Goal: Information Seeking & Learning: Learn about a topic

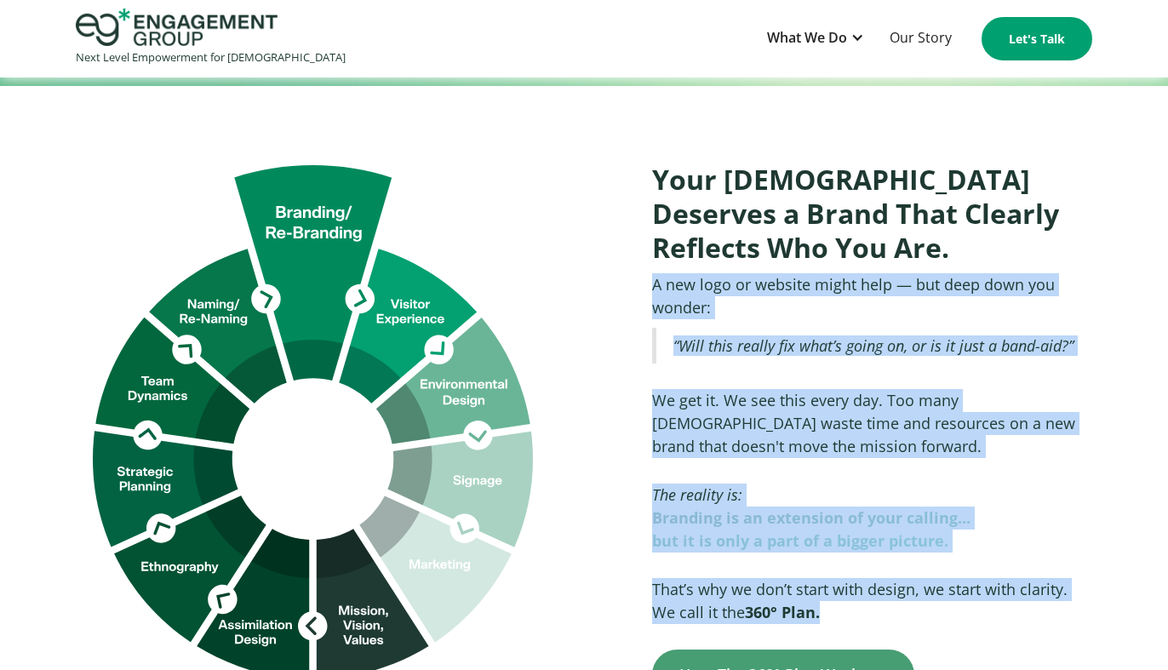
drag, startPoint x: 652, startPoint y: 226, endPoint x: 810, endPoint y: 557, distance: 365.9
click at [488, 557] on div "Your Church Deserves a Brand That Clearly Reflects Who You Are. A new logo or w…" at bounding box center [863, 423] width 457 height 554
click at [488, 578] on p "That’s why we don’t start with design, we start with clarity. We call it the 36…" at bounding box center [872, 601] width 440 height 46
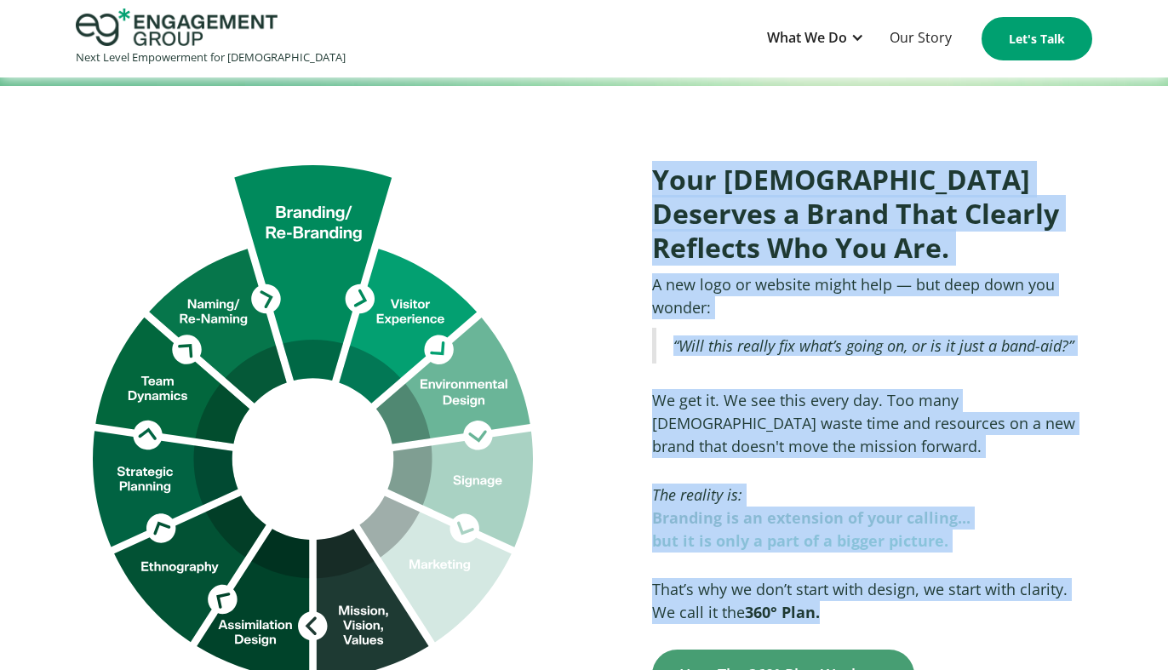
drag, startPoint x: 656, startPoint y: 121, endPoint x: 803, endPoint y: 553, distance: 456.5
click at [488, 553] on div "Your Church Deserves a Brand That Clearly Reflects Who You Are. A new logo or w…" at bounding box center [863, 423] width 457 height 554
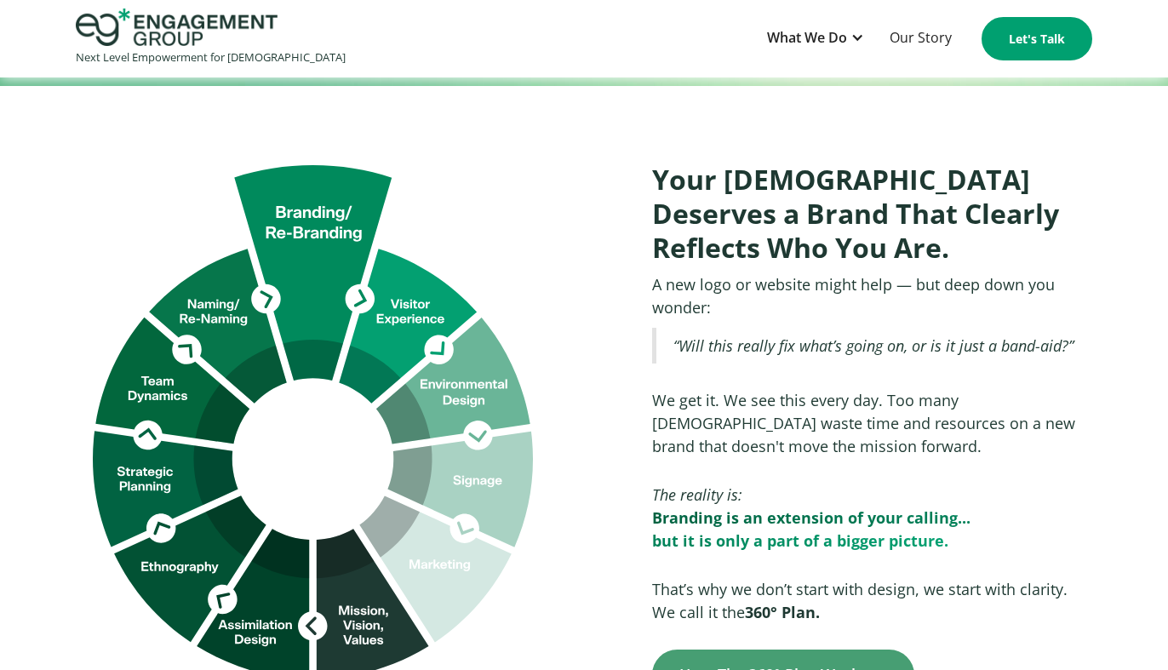
click at [488, 553] on div "Cookie settings By clicking "Accept all cookies", you agree to storing cookies …" at bounding box center [980, 509] width 340 height 140
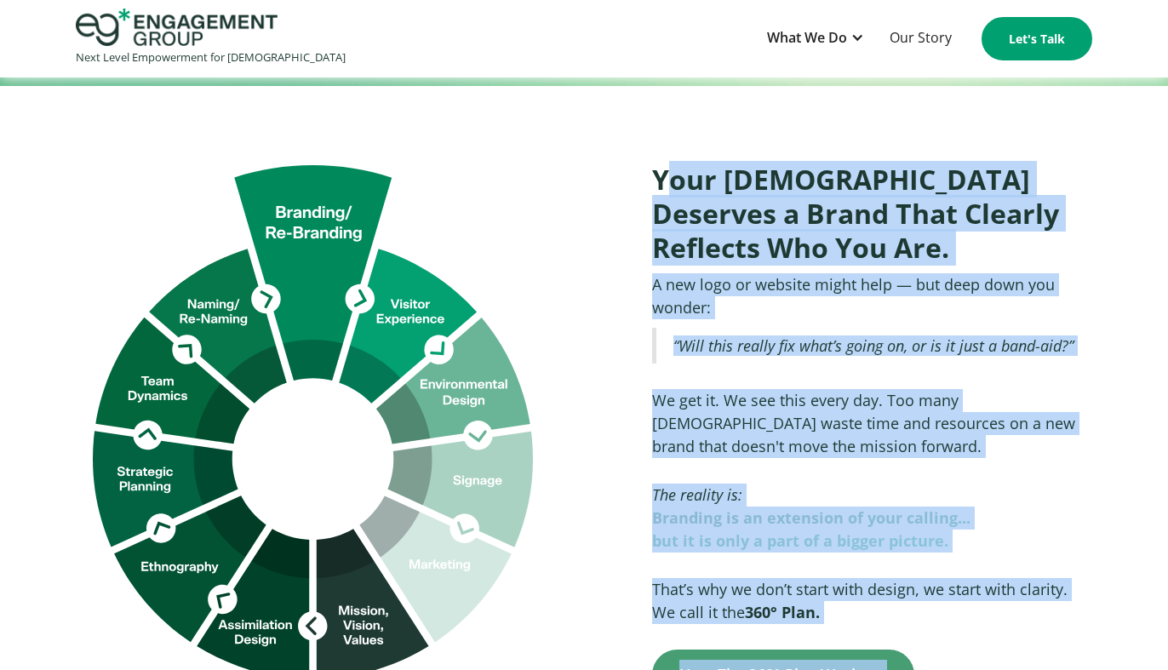
drag, startPoint x: 837, startPoint y: 556, endPoint x: 664, endPoint y: 113, distance: 475.2
click at [488, 163] on h2 "Your Church Deserves a Brand That Clearly Reflects Who You Are." at bounding box center [872, 214] width 440 height 102
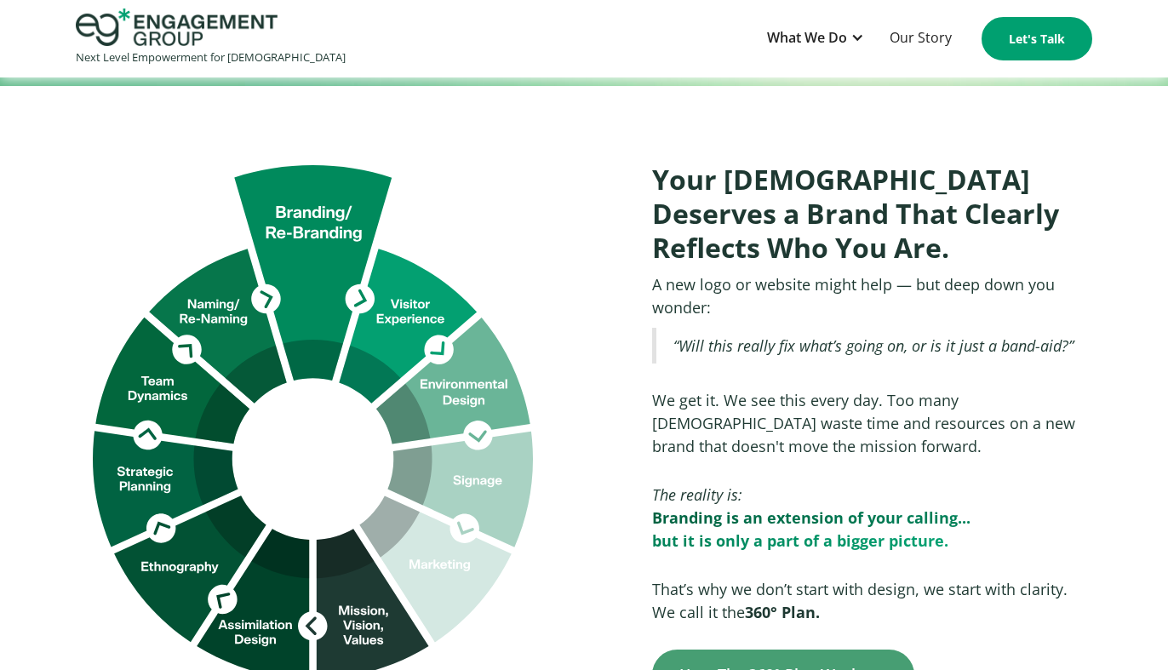
click at [488, 163] on h2 "Your Church Deserves a Brand That Clearly Reflects Who You Are." at bounding box center [872, 214] width 440 height 102
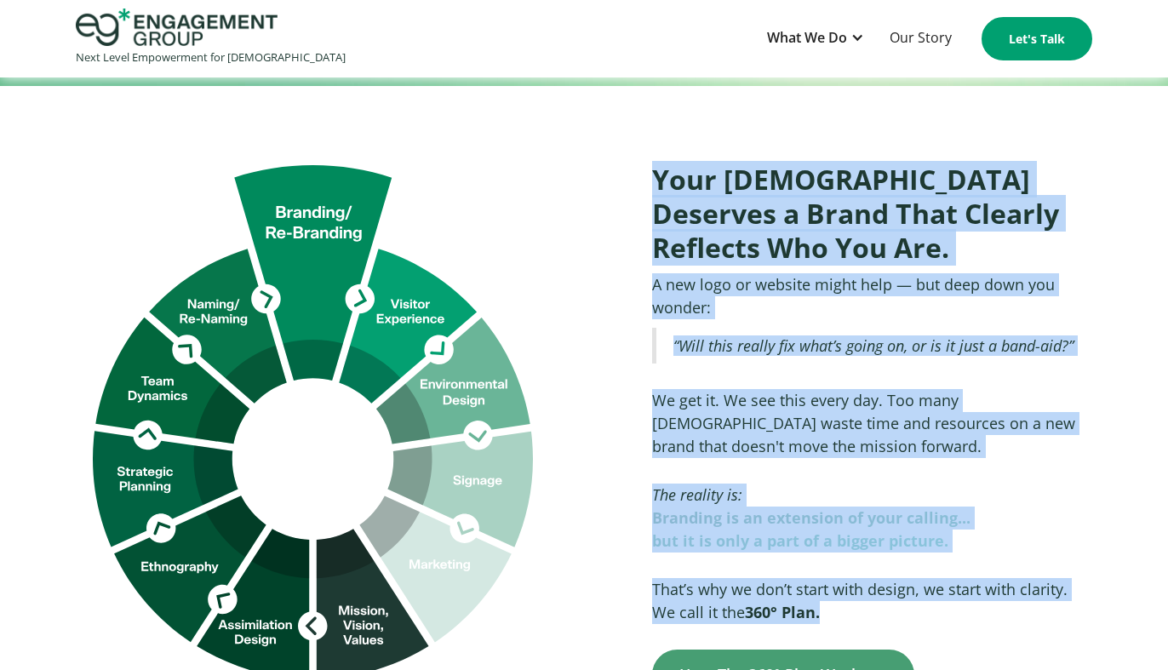
drag, startPoint x: 652, startPoint y: 115, endPoint x: 808, endPoint y: 551, distance: 462.8
click at [488, 551] on div "Your Church Deserves a Brand That Clearly Reflects Who You Are. A new logo or w…" at bounding box center [863, 423] width 457 height 554
click at [488, 578] on p "That’s why we don’t start with design, we start with clarity. We call it the 36…" at bounding box center [872, 601] width 440 height 46
drag, startPoint x: 656, startPoint y: 118, endPoint x: 800, endPoint y: 552, distance: 456.5
click at [488, 552] on div "Your Church Deserves a Brand That Clearly Reflects Who You Are. A new logo or w…" at bounding box center [863, 423] width 457 height 554
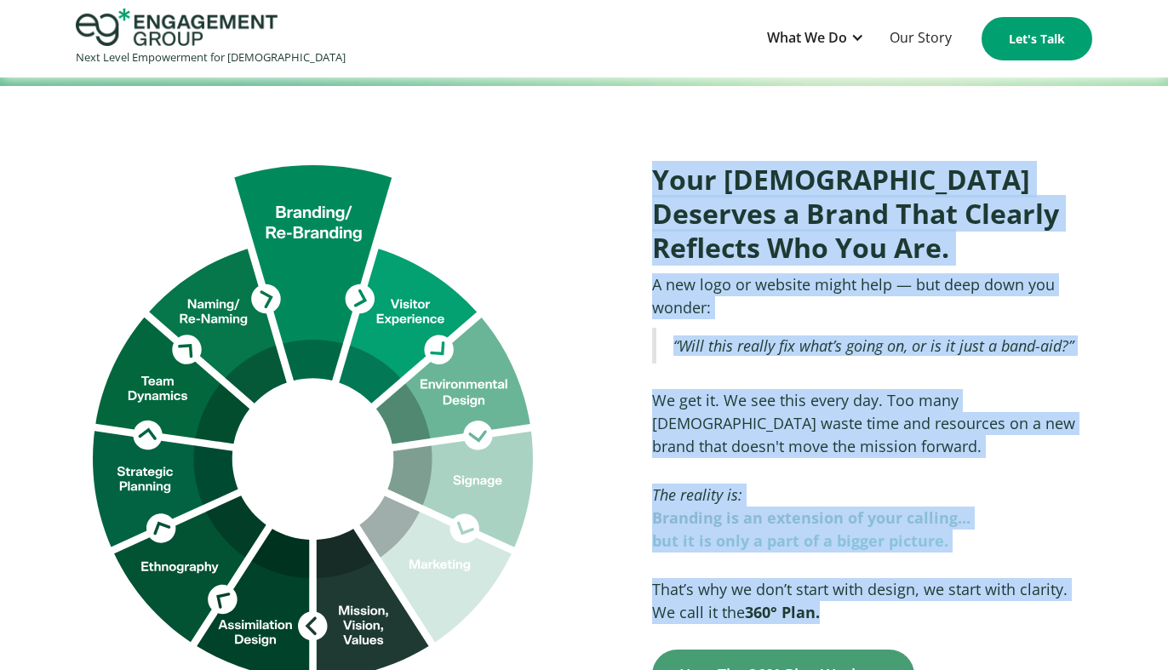
copy div "Your Church Deserves a Brand That Clearly Reflects Who You Are. A new logo or w…"
click at [488, 192] on h2 "Your Church Deserves a Brand That Clearly Reflects Who You Are." at bounding box center [872, 214] width 440 height 102
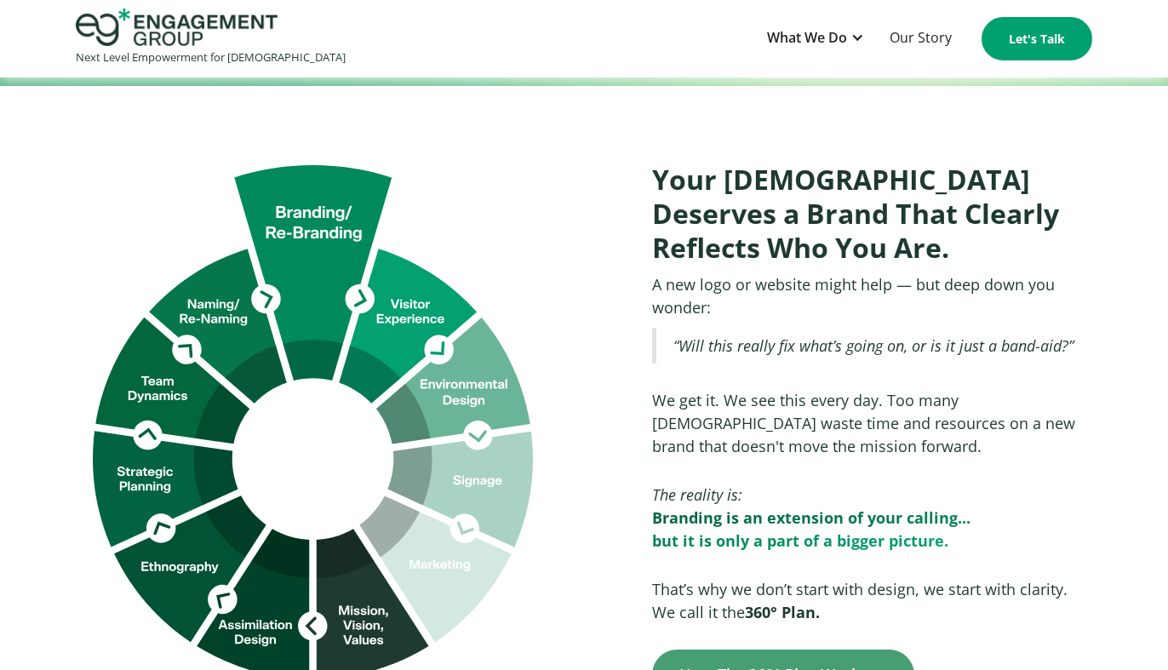
drag, startPoint x: 772, startPoint y: 266, endPoint x: 776, endPoint y: 252, distance: 14.3
click at [488, 265] on div "Your Church Deserves a Brand That Clearly Reflects Who You Are. A new logo or w…" at bounding box center [863, 423] width 457 height 554
click at [488, 43] on div "What We Do" at bounding box center [807, 37] width 80 height 23
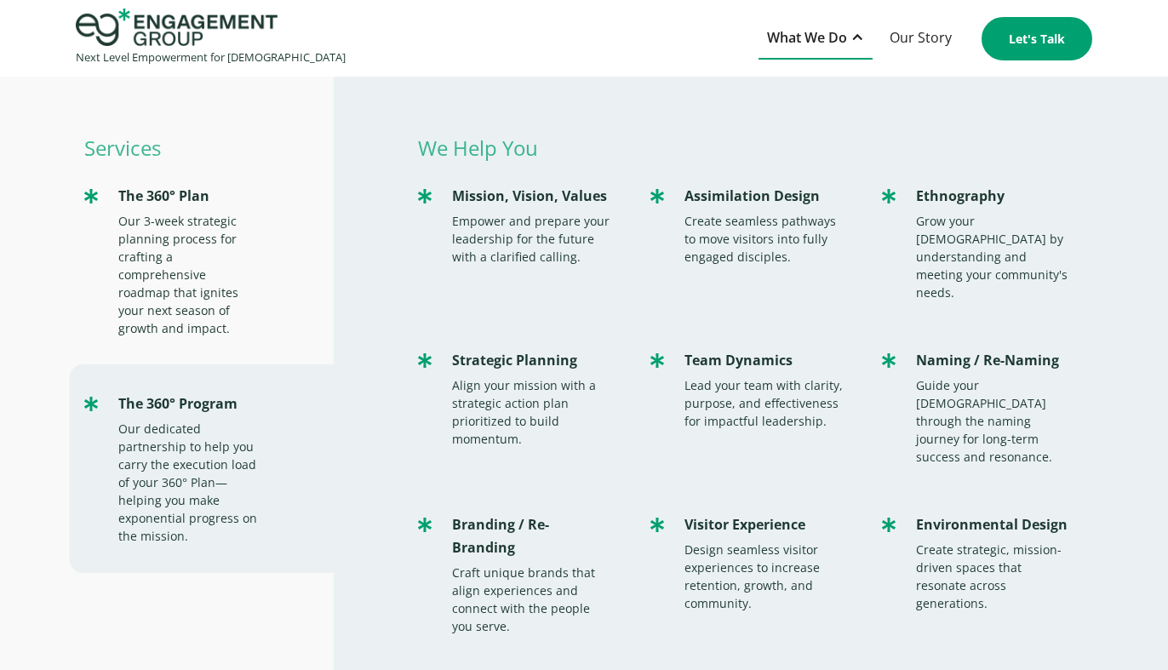
click at [488, 43] on div "What We Do" at bounding box center [807, 37] width 80 height 23
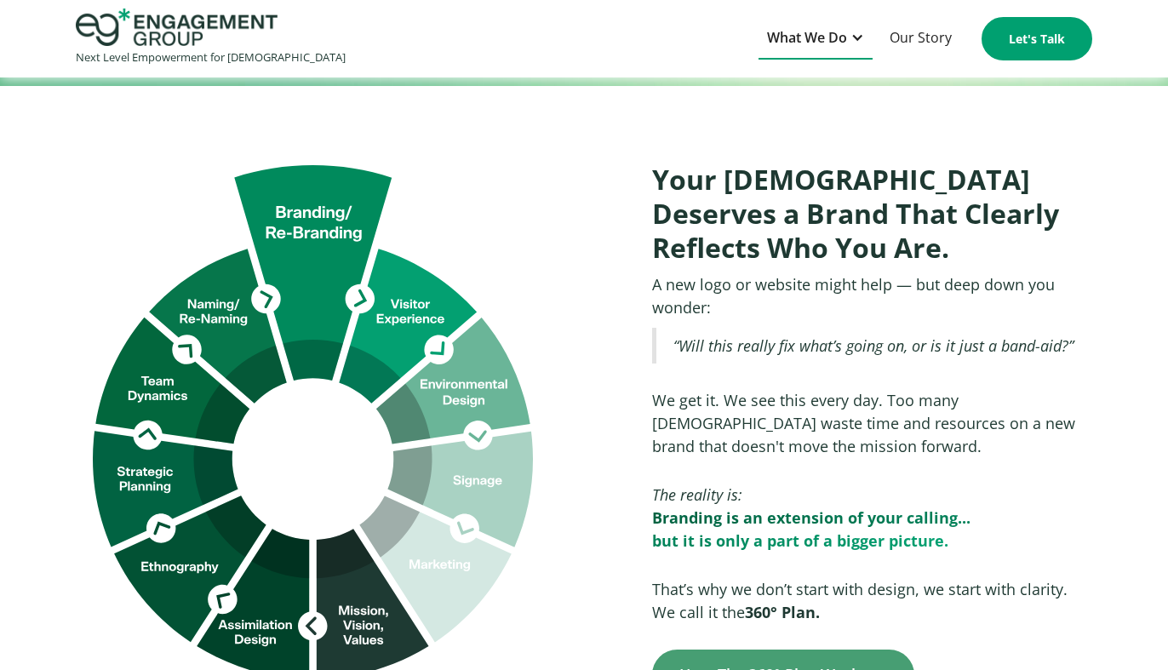
click at [488, 29] on div "What We Do" at bounding box center [807, 37] width 80 height 23
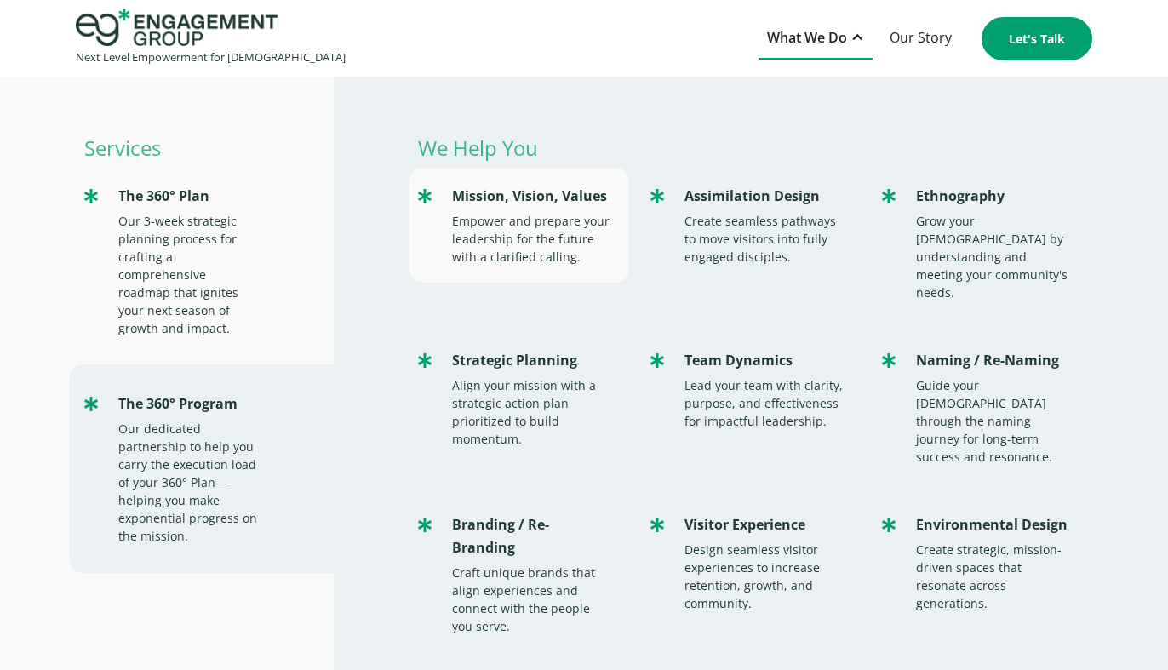
click at [488, 206] on div "Mission, Vision, Values" at bounding box center [531, 196] width 159 height 23
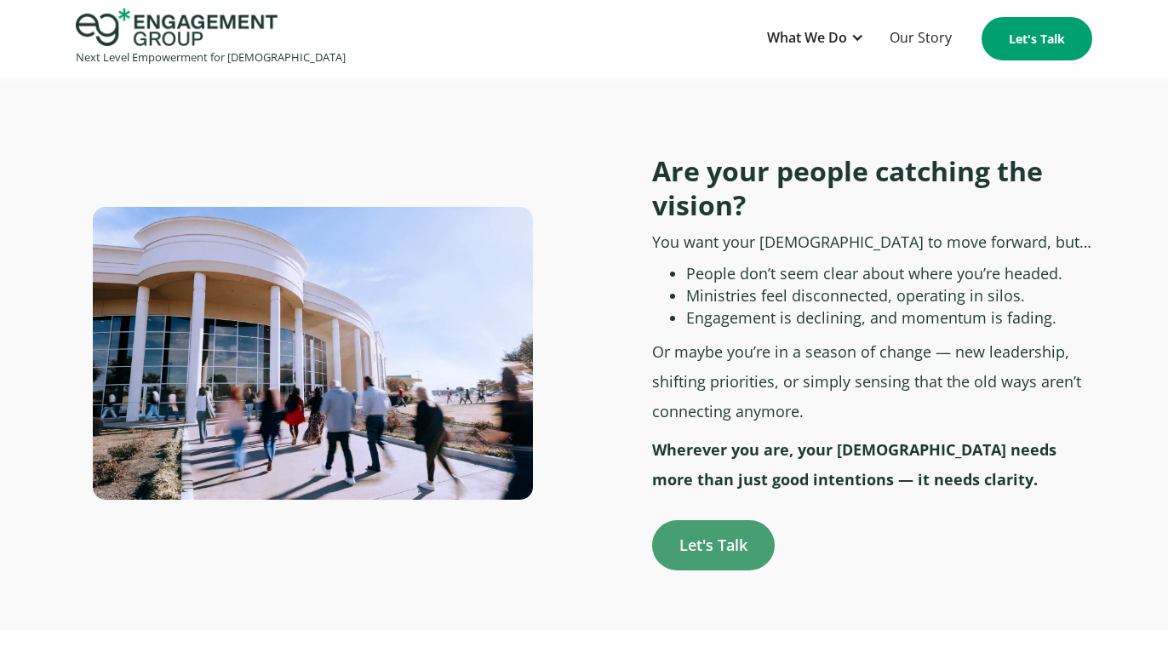
scroll to position [634, 0]
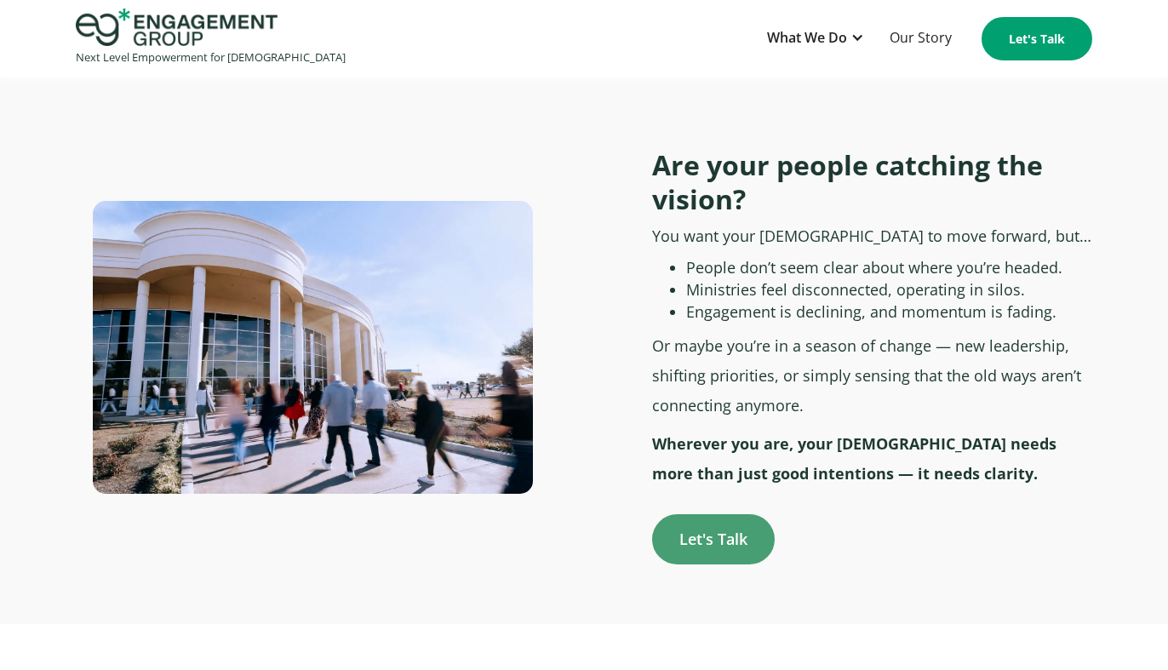
click at [741, 331] on p "Or maybe you’re in a season of change — new leadership, shifting priorities, or…" at bounding box center [872, 375] width 440 height 89
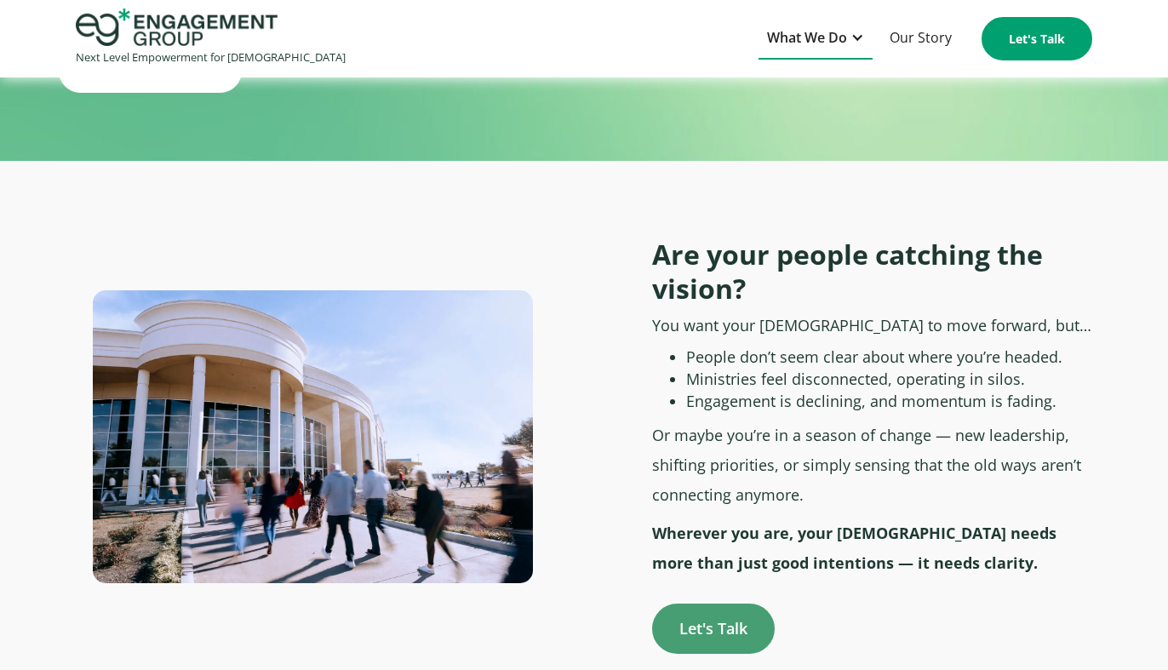
scroll to position [540, 0]
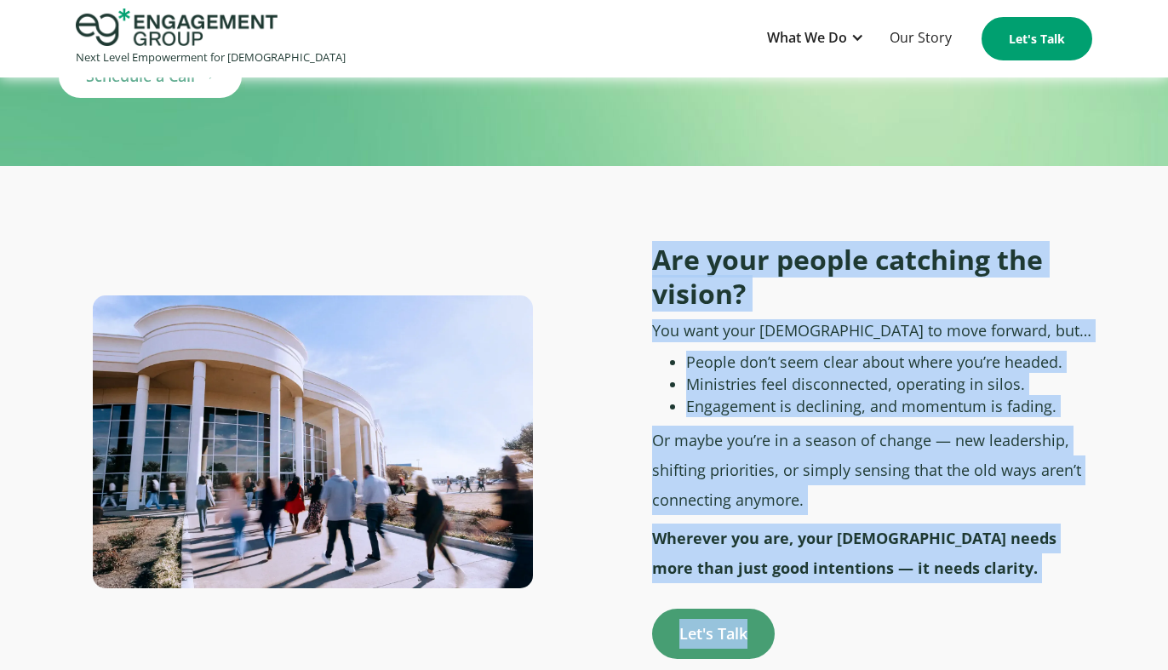
drag, startPoint x: 655, startPoint y: 234, endPoint x: 838, endPoint y: 530, distance: 348.2
drag, startPoint x: 838, startPoint y: 530, endPoint x: 838, endPoint y: 154, distance: 376.2
click at [838, 515] on div "By clicking "Accept all cookies", you agree to storing cookies on your device t…" at bounding box center [981, 523] width 300 height 72
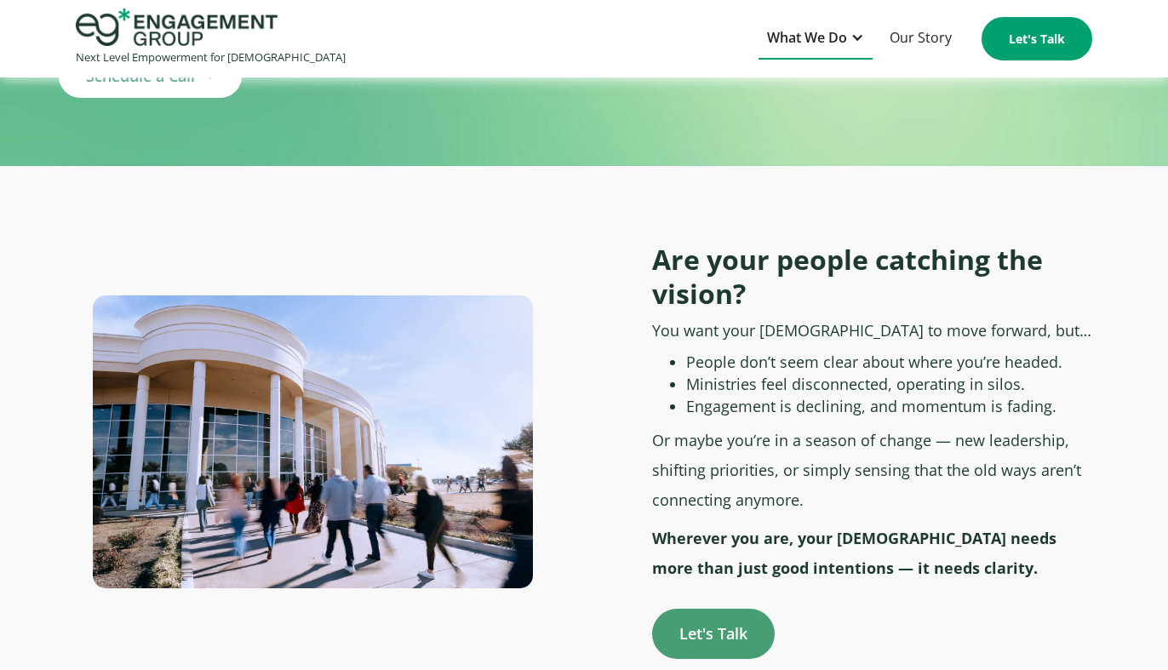
click at [821, 41] on div "What We Do" at bounding box center [807, 37] width 80 height 23
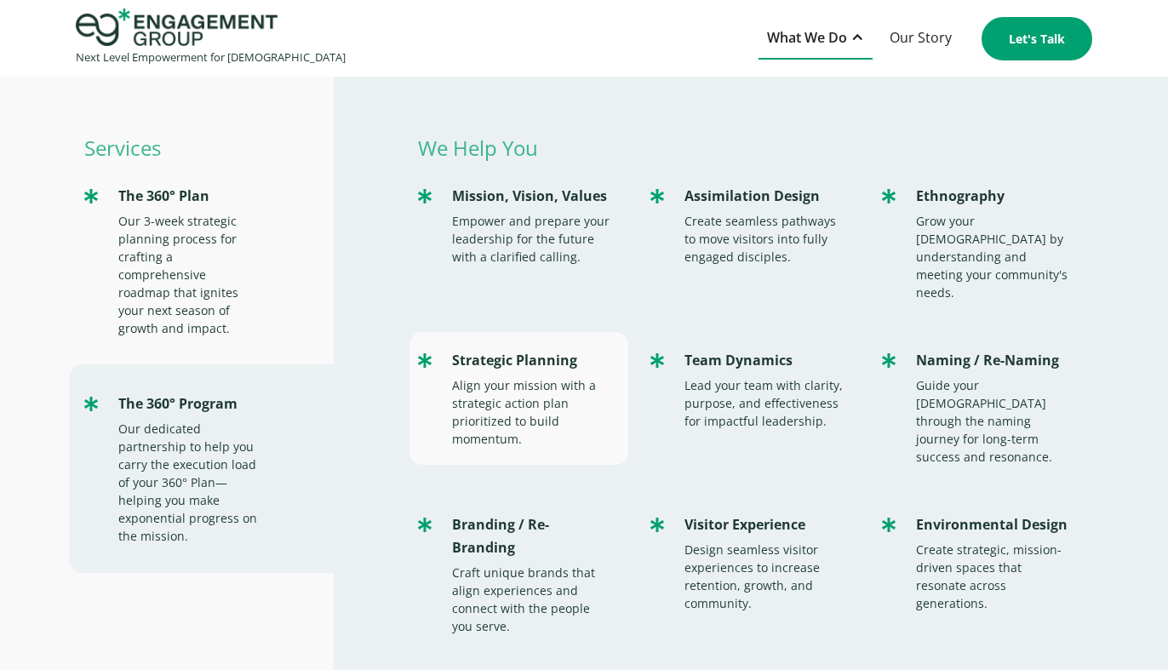
click at [554, 376] on div "Align your mission with a strategic action plan prioritized to build momentum." at bounding box center [531, 412] width 159 height 72
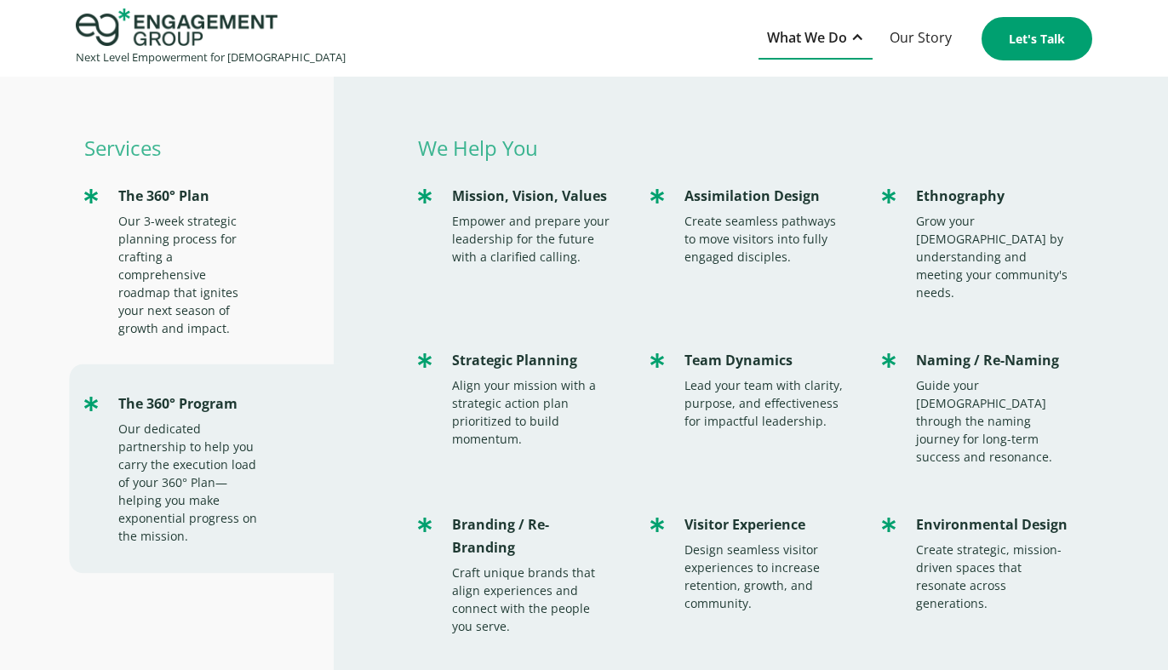
click at [805, 43] on div "What We Do" at bounding box center [807, 37] width 80 height 23
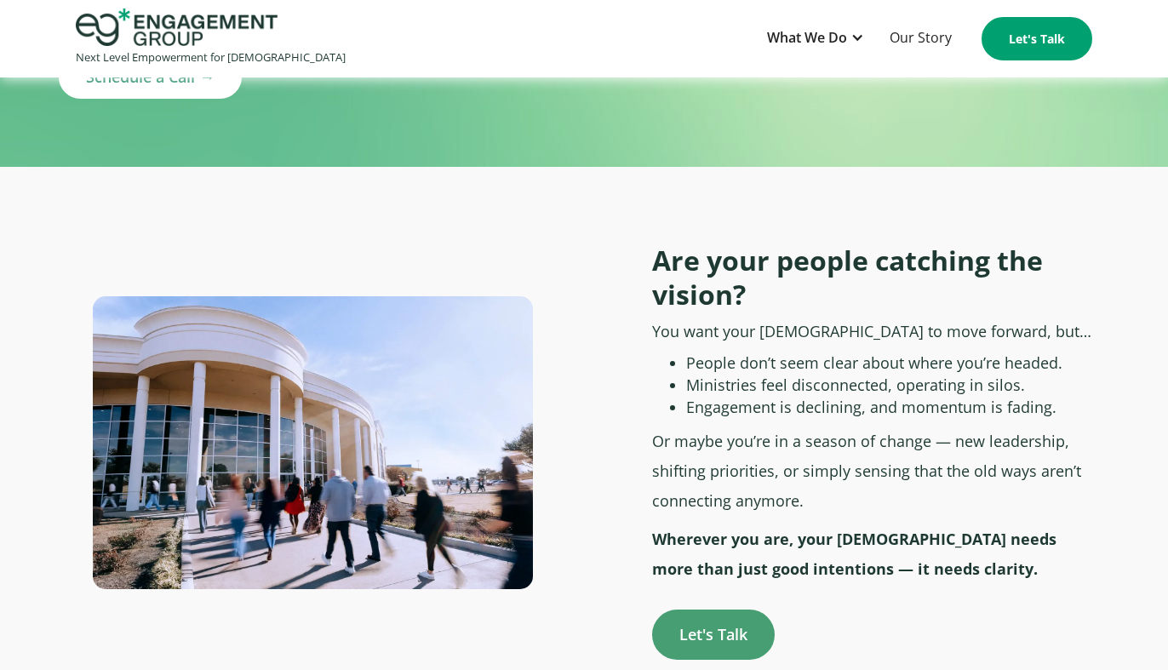
scroll to position [543, 0]
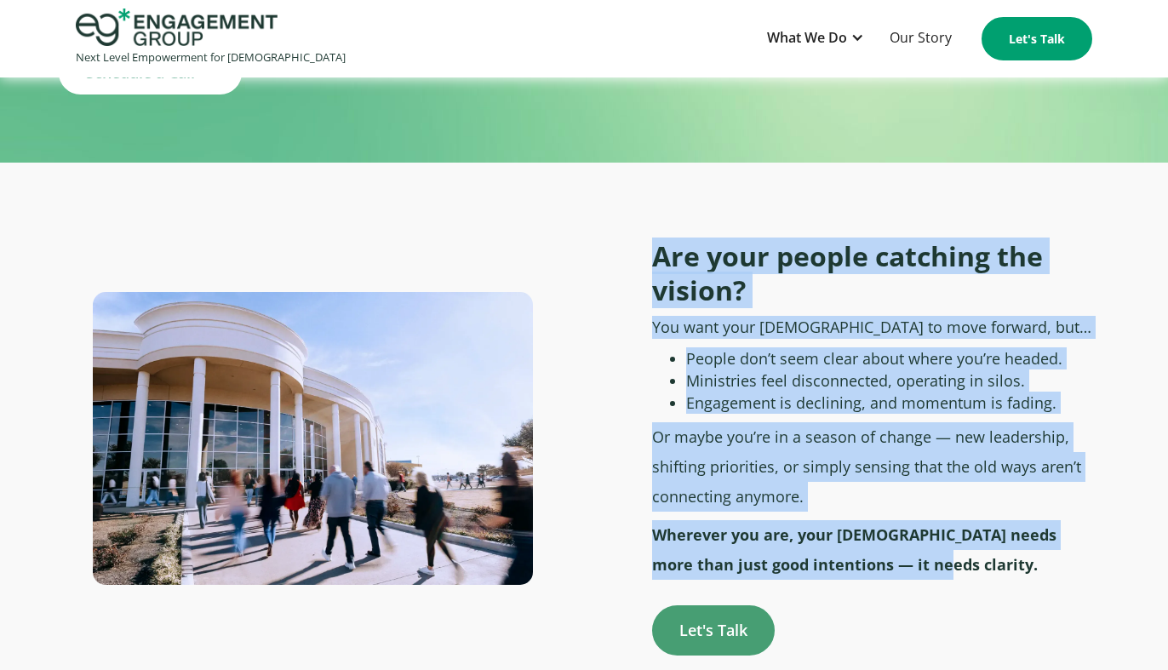
drag, startPoint x: 655, startPoint y: 228, endPoint x: 950, endPoint y: 522, distance: 415.9
click at [950, 522] on div "Are your people catching the vision? You want your church to move forward, but……" at bounding box center [872, 447] width 440 height 416
click at [943, 529] on p "Wherever you are, your church needs more than just good intentions — it needs c…" at bounding box center [872, 550] width 440 height 60
drag, startPoint x: 936, startPoint y: 536, endPoint x: 656, endPoint y: 237, distance: 410.1
click at [656, 239] on div "Are your people catching the vision? You want your church to move forward, but……" at bounding box center [872, 447] width 440 height 416
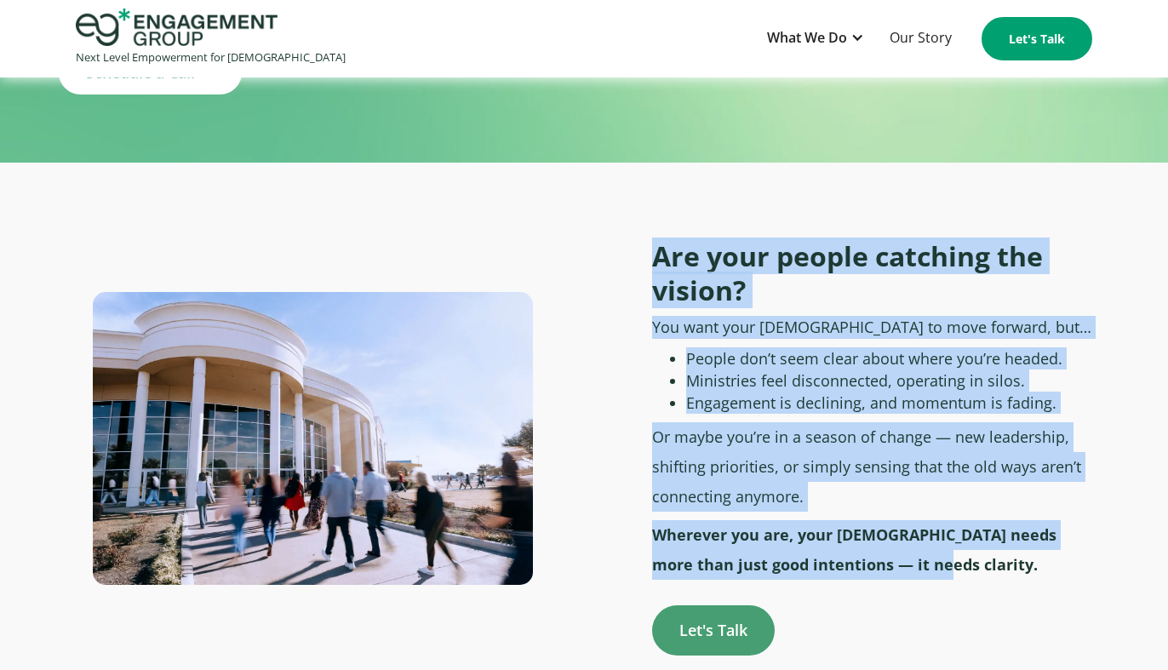
click at [656, 239] on h2 "Are your people catching the vision?" at bounding box center [872, 273] width 440 height 68
drag, startPoint x: 656, startPoint y: 236, endPoint x: 922, endPoint y: 546, distance: 408.7
click at [922, 546] on div "Are your people catching the vision? You want your church to move forward, but……" at bounding box center [872, 447] width 440 height 416
click at [898, 588] on div at bounding box center [872, 596] width 440 height 17
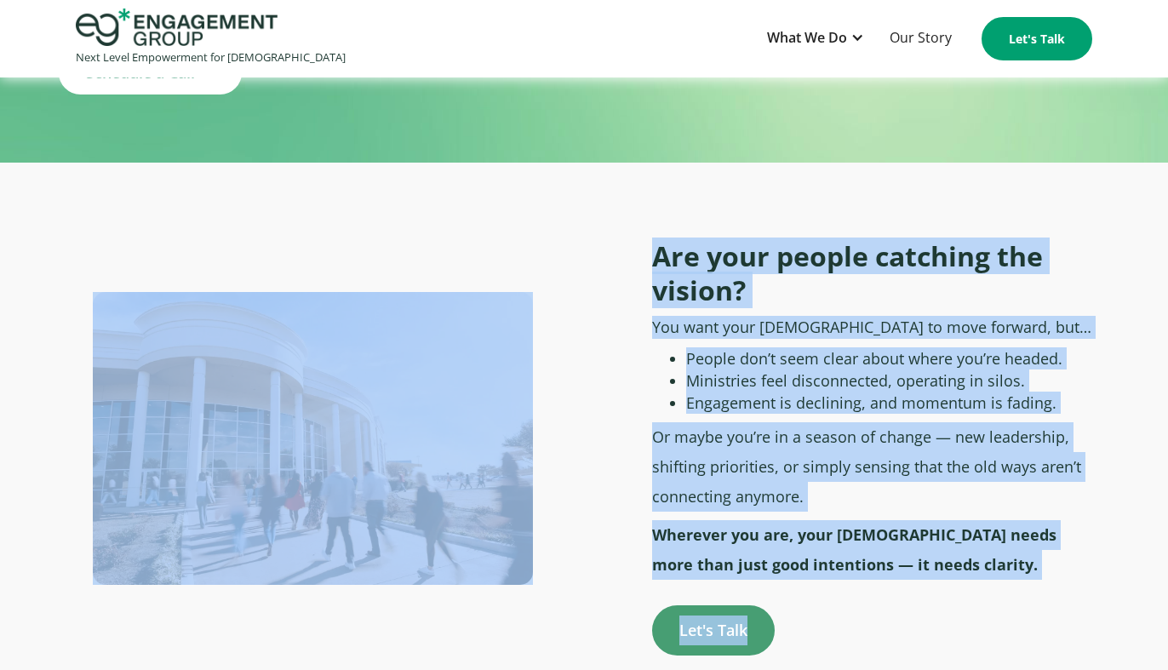
drag, startPoint x: 782, startPoint y: 623, endPoint x: 116, endPoint y: 200, distance: 789.4
click at [116, 222] on div "Are your people catching the vision? You want your church to move forward, but……" at bounding box center [584, 438] width 1168 height 433
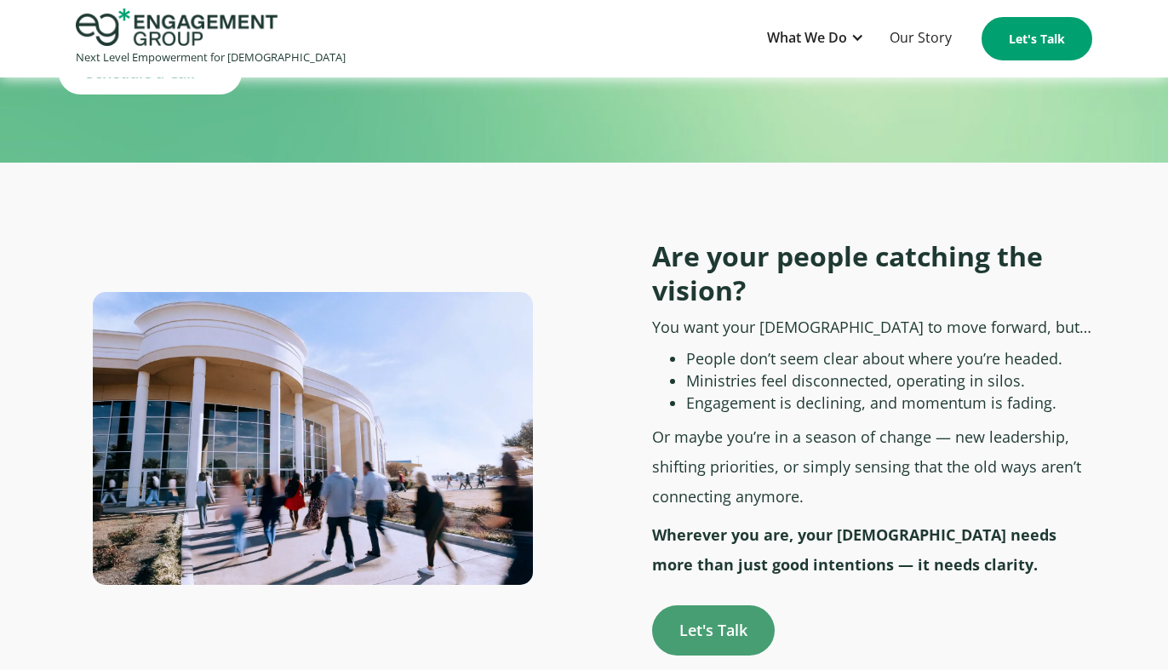
click at [114, 222] on div "Are your people catching the vision? You want your church to move forward, but……" at bounding box center [584, 438] width 1168 height 433
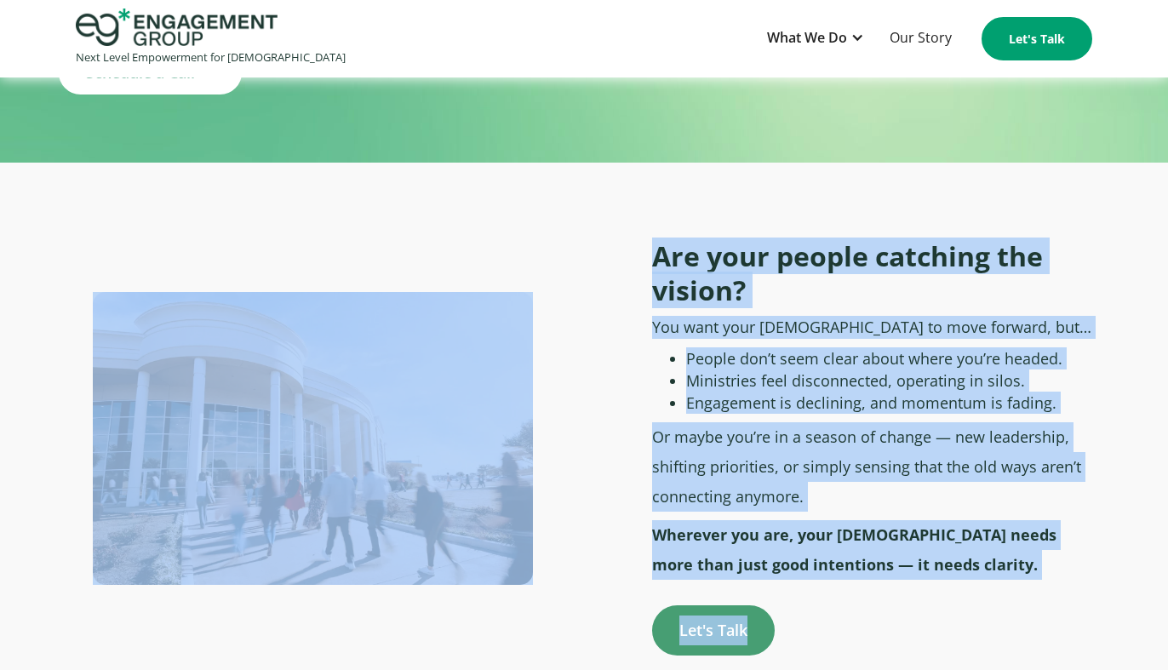
drag, startPoint x: 393, startPoint y: 331, endPoint x: 838, endPoint y: 649, distance: 546.6
click at [838, 650] on section "Are your people catching the vision? You want your church to move forward, but……" at bounding box center [584, 439] width 1168 height 552
click at [835, 555] on p "Wherever you are, your church needs more than just good intentions — it needs c…" at bounding box center [872, 550] width 440 height 60
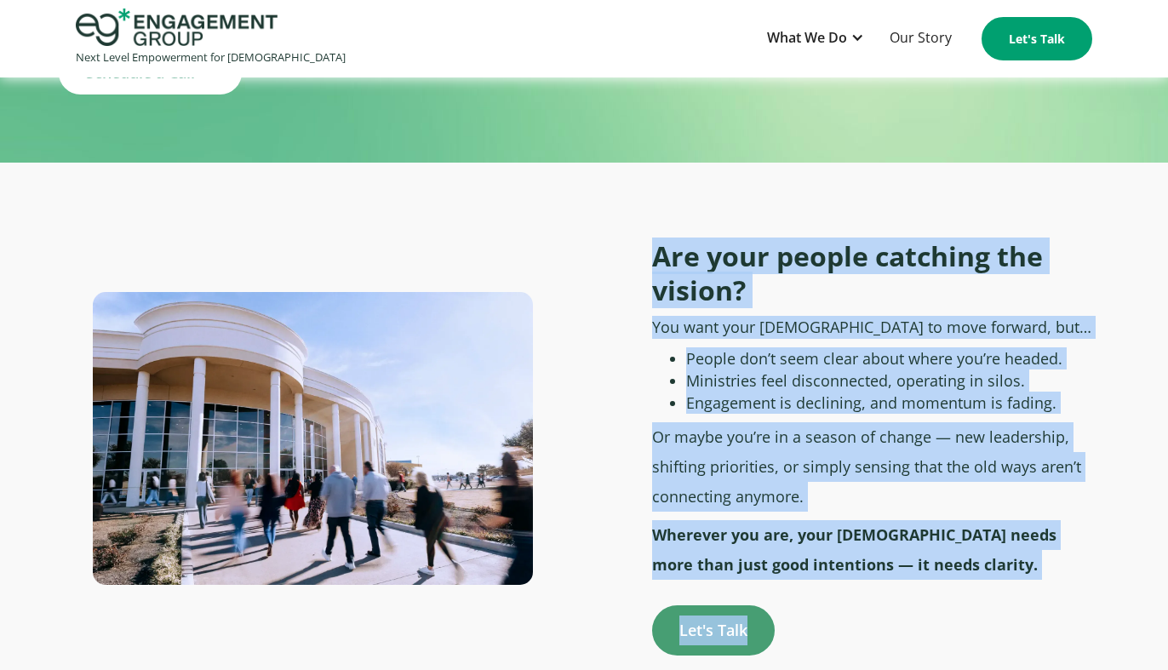
drag, startPoint x: 653, startPoint y: 245, endPoint x: 809, endPoint y: 623, distance: 408.8
click at [809, 623] on div "Are your people catching the vision? You want your church to move forward, but……" at bounding box center [863, 438] width 457 height 433
click at [810, 623] on div "Are your people catching the vision? You want your church to move forward, but……" at bounding box center [872, 447] width 440 height 416
drag, startPoint x: 842, startPoint y: 605, endPoint x: 595, endPoint y: 178, distance: 493.5
click at [595, 168] on section "Are your people catching the vision? You want your church to move forward, but……" at bounding box center [584, 439] width 1168 height 552
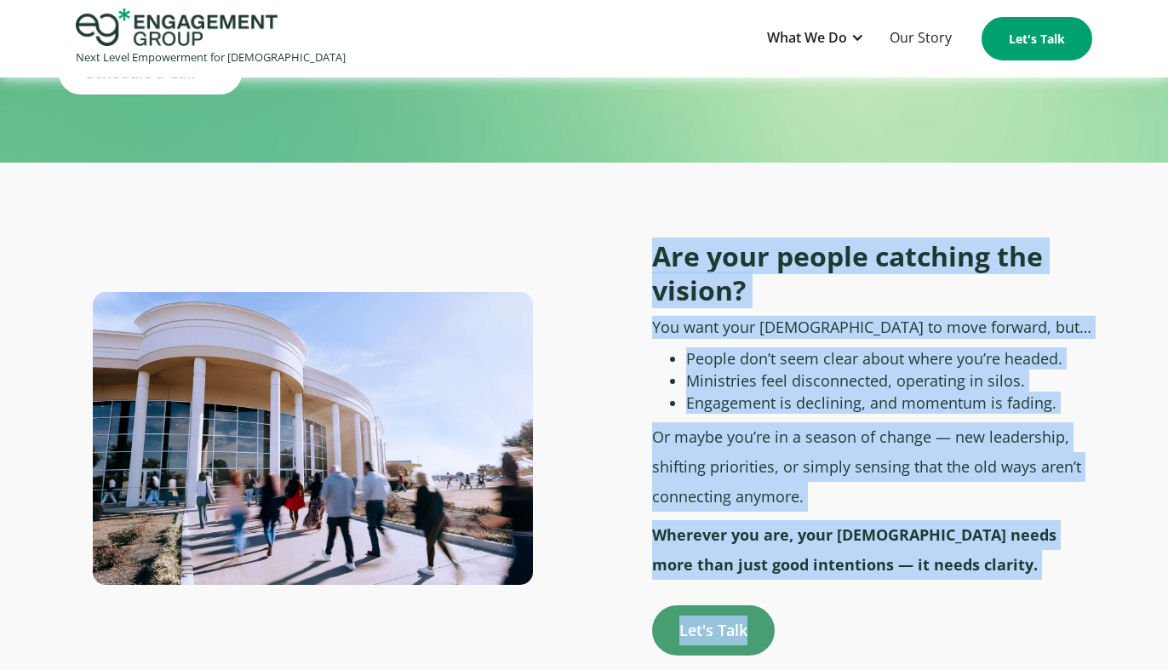
click at [611, 222] on div "Are your people catching the vision? You want your church to move forward, but……" at bounding box center [584, 438] width 1168 height 433
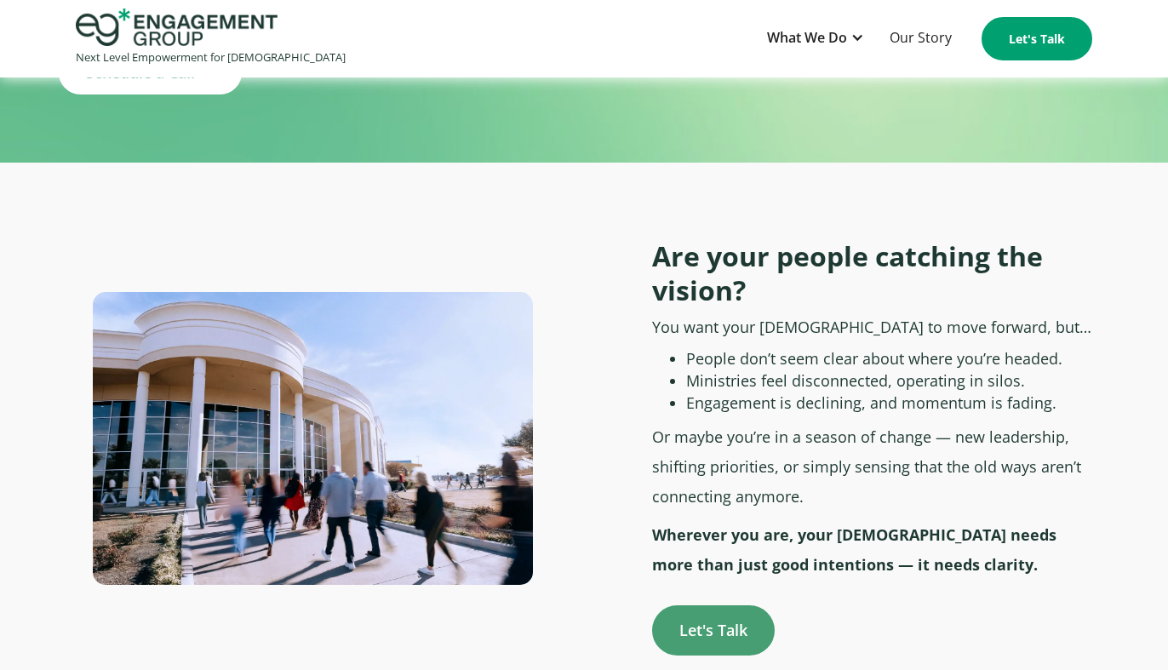
click at [712, 422] on p "Or maybe you’re in a season of change — new leadership, shifting priorities, or…" at bounding box center [872, 466] width 440 height 89
click at [791, 444] on p "Or maybe you’re in a season of change — new leadership, shifting priorities, or…" at bounding box center [872, 466] width 440 height 89
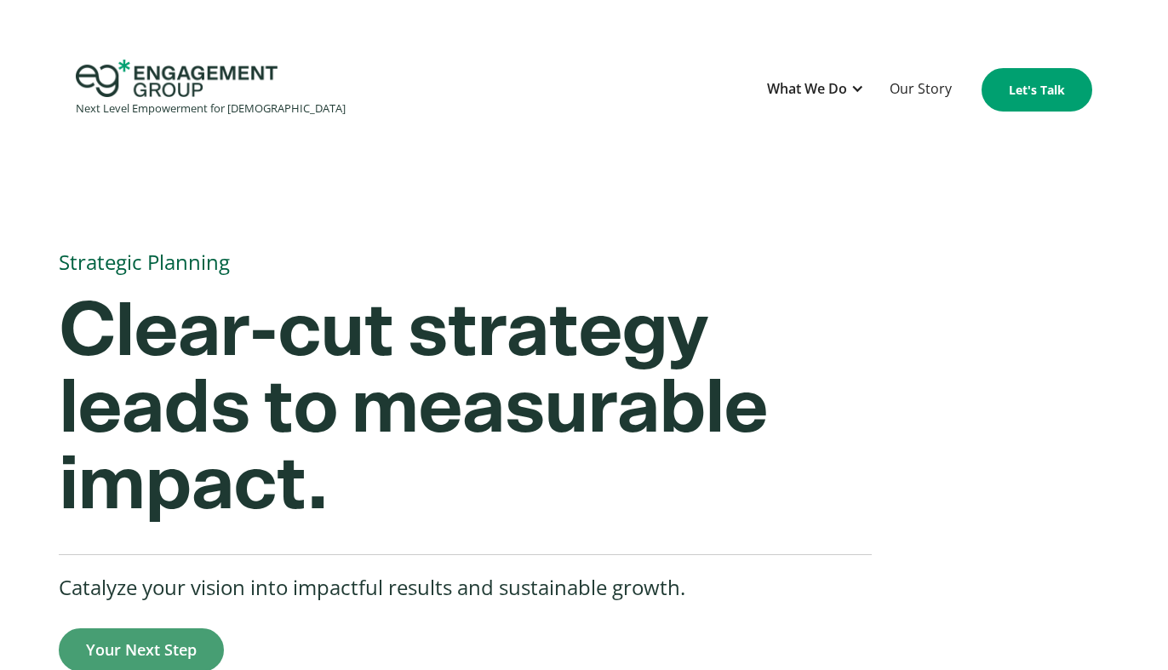
click at [883, 254] on h1 "Strategic Planning" at bounding box center [567, 261] width 1016 height 37
